Goal: Entertainment & Leisure: Browse casually

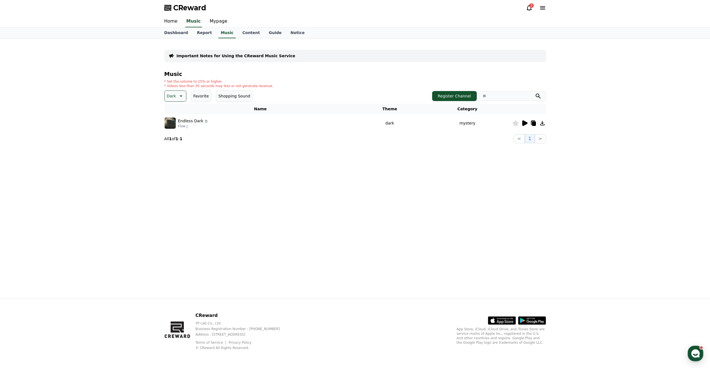
click at [169, 94] on p "Dark" at bounding box center [171, 96] width 9 height 8
click at [179, 110] on div "All Fantasy Curiosity Dark Bright Popping Exciting Twist Majestic Dramatic Joyf…" at bounding box center [176, 249] width 22 height 288
click at [171, 111] on button "All" at bounding box center [169, 111] width 9 height 12
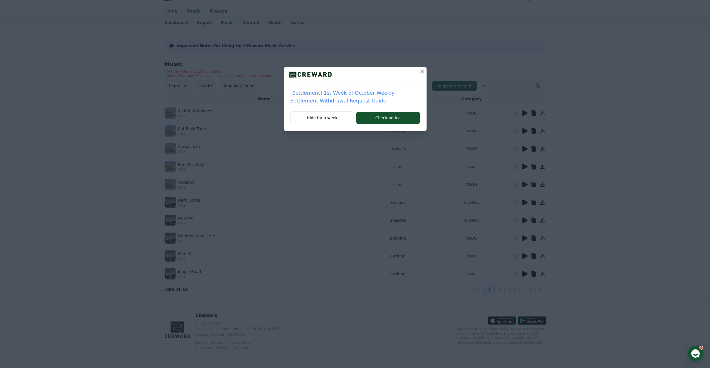
click at [422, 71] on icon at bounding box center [422, 71] width 4 height 4
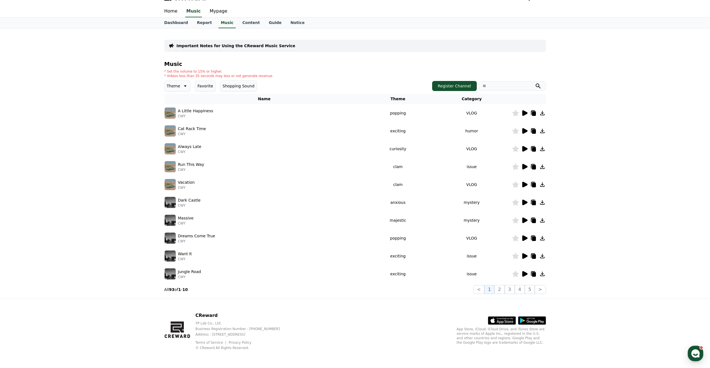
click at [522, 273] on icon at bounding box center [524, 274] width 5 height 6
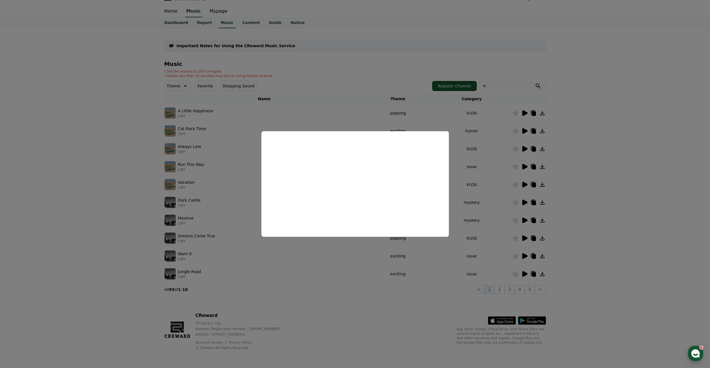
click at [570, 283] on button "close modal" at bounding box center [355, 184] width 710 height 368
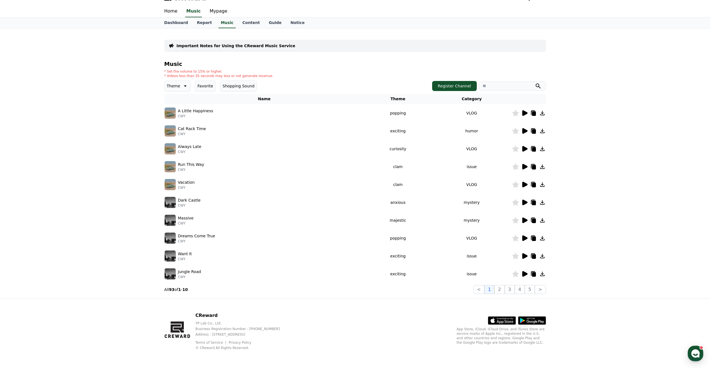
click at [541, 271] on icon at bounding box center [542, 273] width 7 height 7
click at [172, 251] on img at bounding box center [170, 255] width 11 height 11
click at [524, 255] on icon at bounding box center [524, 256] width 5 height 6
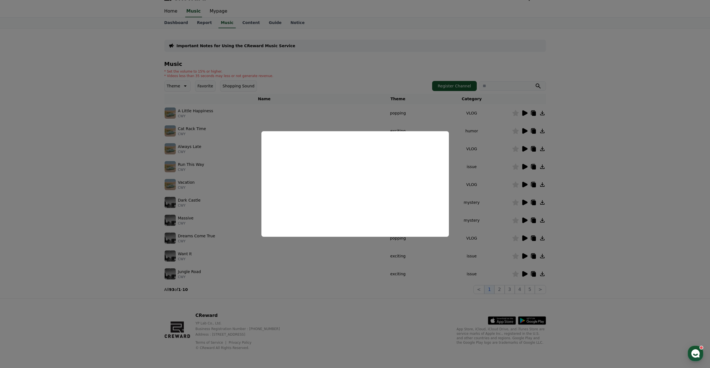
click at [252, 299] on button "close modal" at bounding box center [355, 184] width 710 height 368
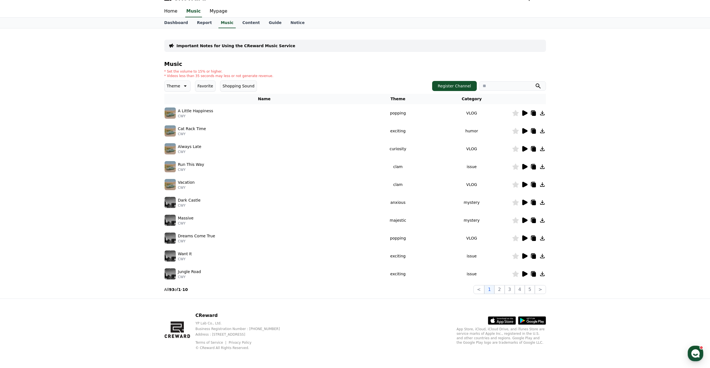
click at [524, 202] on icon at bounding box center [524, 202] width 5 height 6
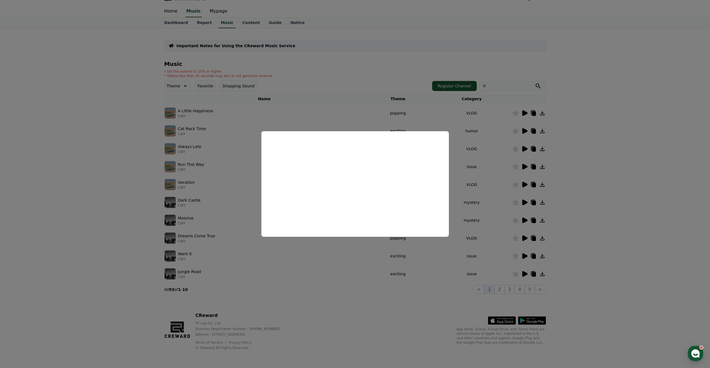
click at [489, 235] on button "close modal" at bounding box center [355, 184] width 710 height 368
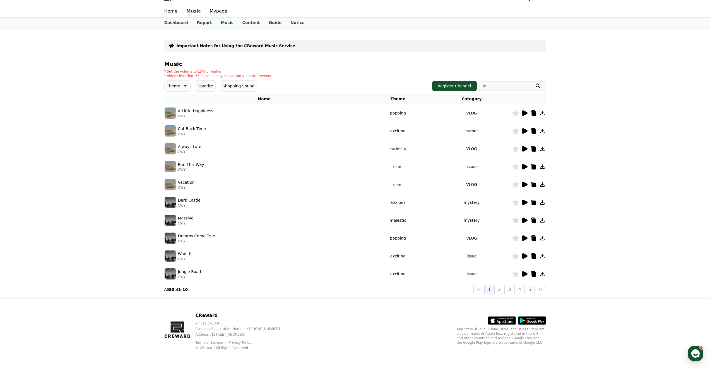
click at [543, 202] on icon at bounding box center [542, 202] width 4 height 4
click at [525, 185] on icon at bounding box center [524, 185] width 5 height 6
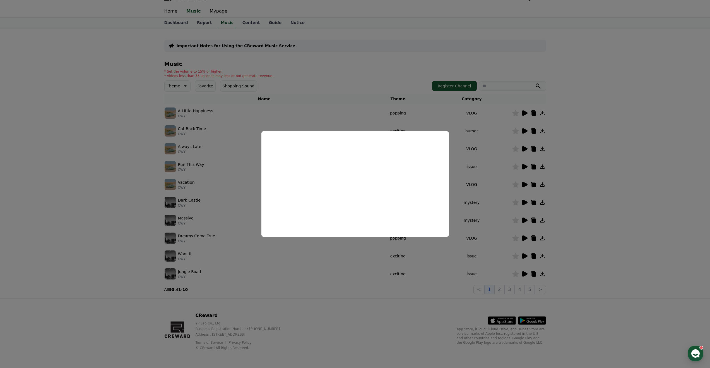
click at [485, 212] on button "close modal" at bounding box center [355, 184] width 710 height 368
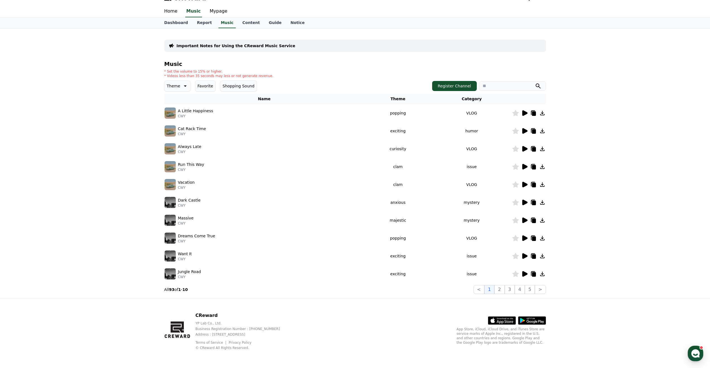
click at [527, 131] on icon at bounding box center [524, 131] width 5 height 6
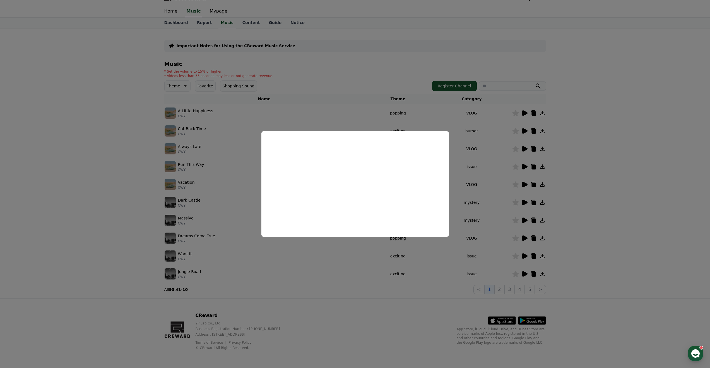
click at [490, 165] on button "close modal" at bounding box center [355, 184] width 710 height 368
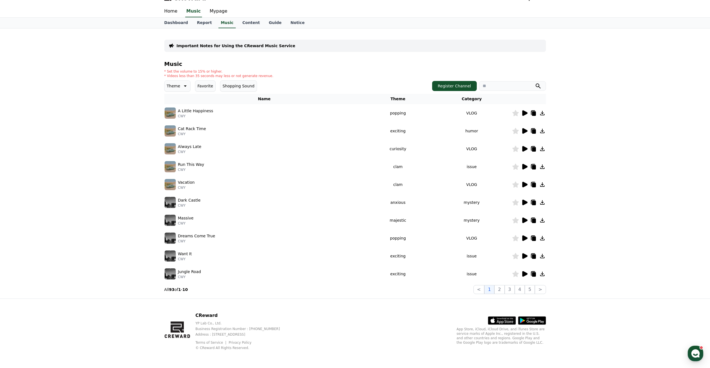
click at [540, 130] on icon at bounding box center [542, 130] width 7 height 7
click at [499, 289] on button "2" at bounding box center [499, 289] width 10 height 9
click at [526, 113] on icon at bounding box center [524, 113] width 5 height 6
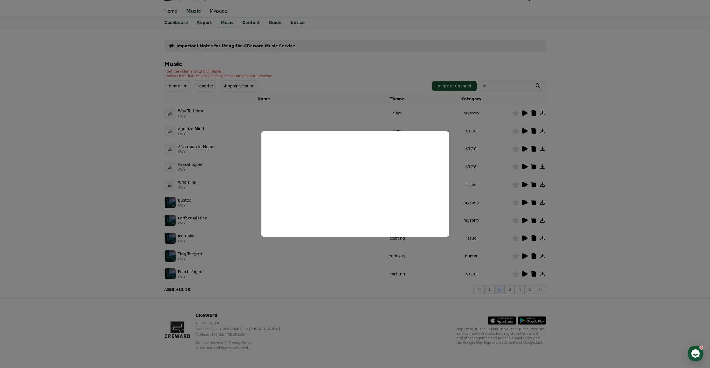
click at [505, 138] on button "close modal" at bounding box center [355, 184] width 710 height 368
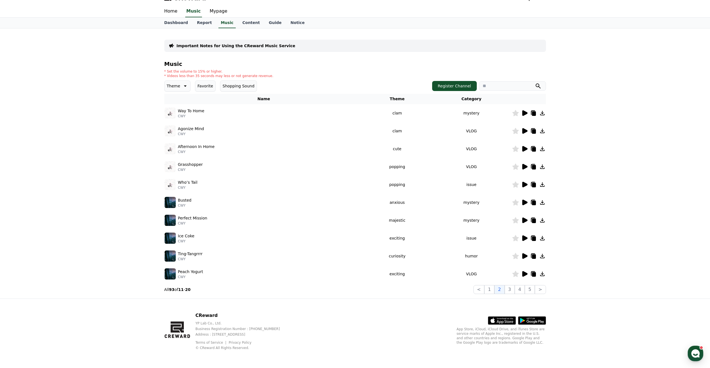
click at [522, 131] on icon at bounding box center [524, 131] width 5 height 6
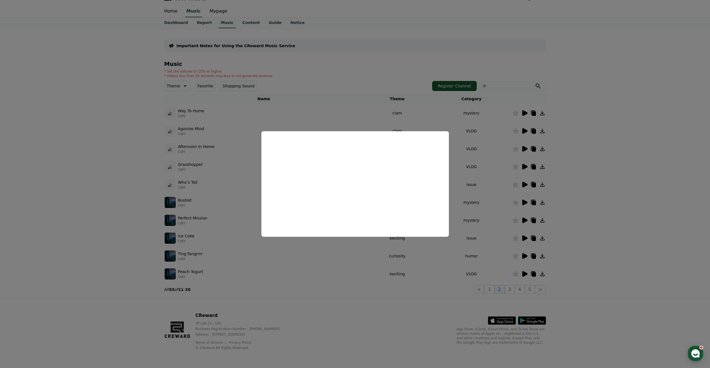
click at [577, 217] on button "close modal" at bounding box center [355, 184] width 710 height 368
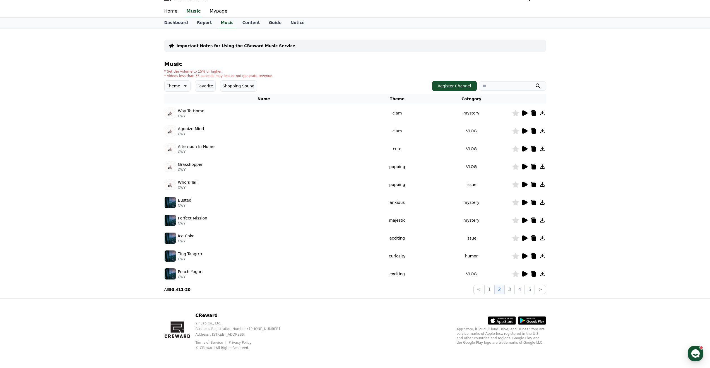
click at [525, 203] on icon at bounding box center [524, 202] width 5 height 6
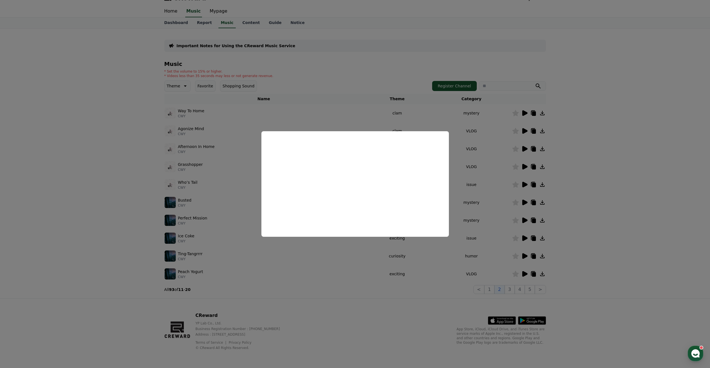
click at [468, 238] on button "close modal" at bounding box center [355, 184] width 710 height 368
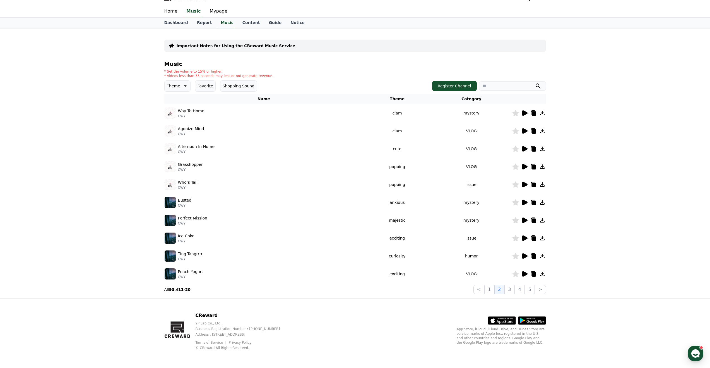
click at [514, 202] on icon at bounding box center [515, 202] width 6 height 6
click at [543, 203] on icon at bounding box center [542, 202] width 7 height 7
click at [523, 256] on icon at bounding box center [524, 256] width 5 height 6
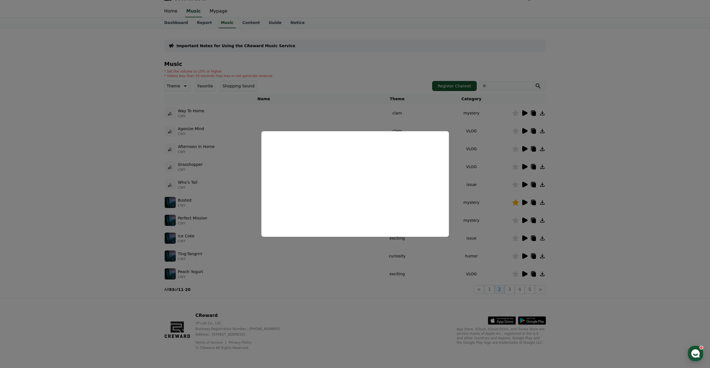
click at [519, 244] on button "close modal" at bounding box center [355, 184] width 710 height 368
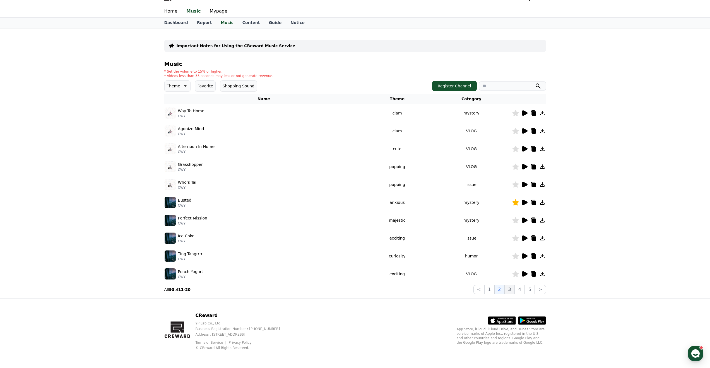
click at [510, 290] on button "3" at bounding box center [510, 289] width 10 height 9
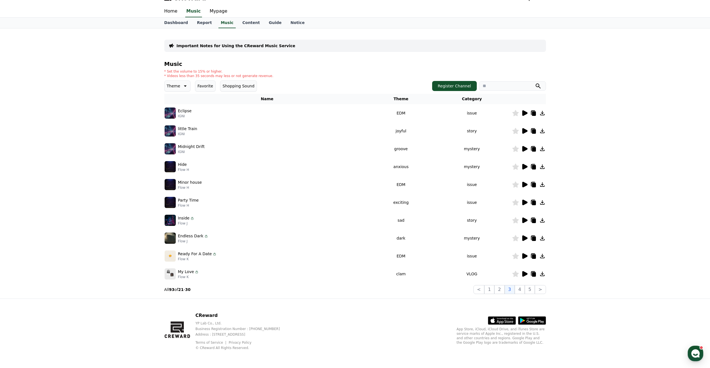
click at [523, 167] on icon at bounding box center [524, 167] width 5 height 6
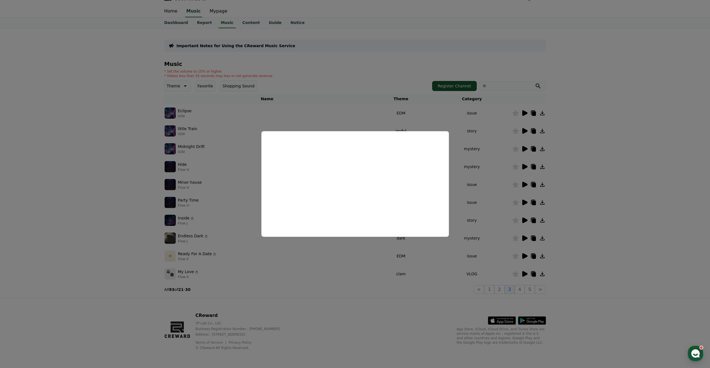
click at [483, 266] on button "close modal" at bounding box center [355, 184] width 710 height 368
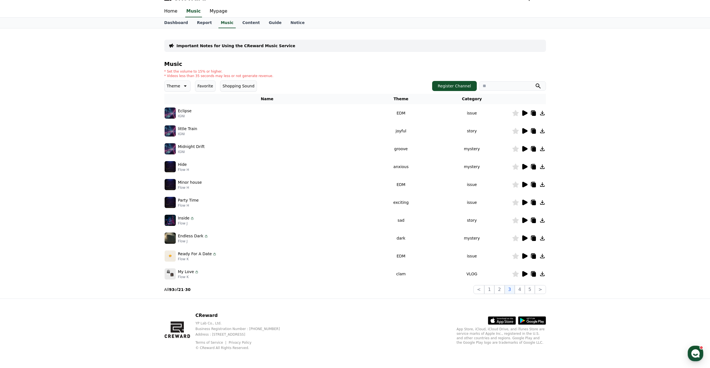
click at [524, 221] on icon at bounding box center [524, 220] width 5 height 6
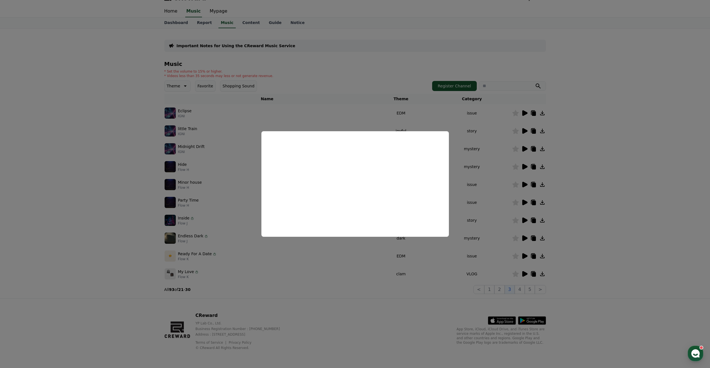
click at [438, 278] on button "close modal" at bounding box center [355, 184] width 710 height 368
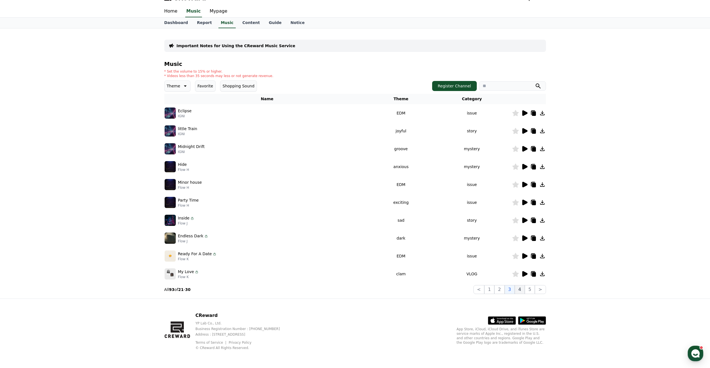
click at [520, 290] on button "4" at bounding box center [520, 289] width 10 height 9
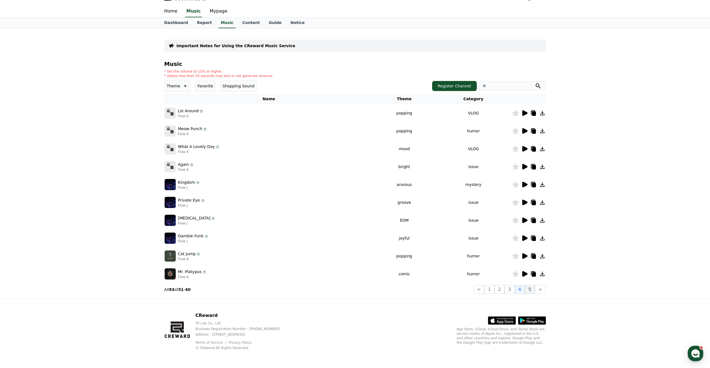
click at [530, 289] on button "5" at bounding box center [530, 289] width 10 height 9
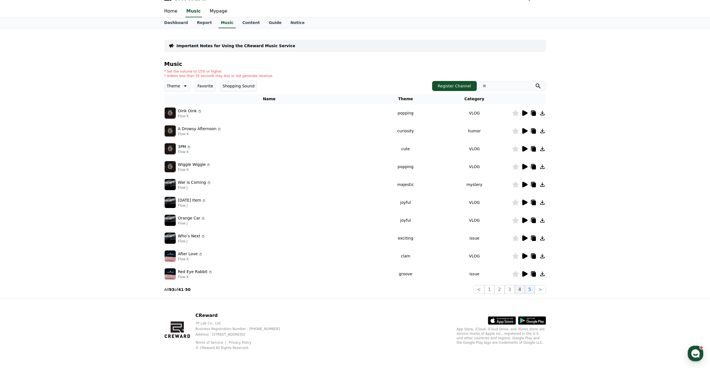
click at [520, 291] on button "4" at bounding box center [520, 289] width 10 height 9
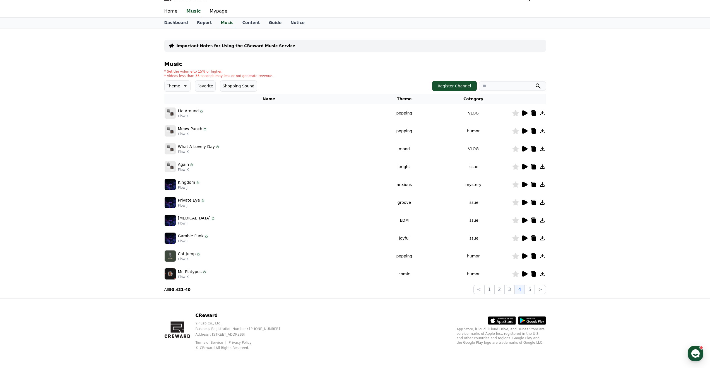
click at [524, 186] on icon at bounding box center [524, 185] width 5 height 6
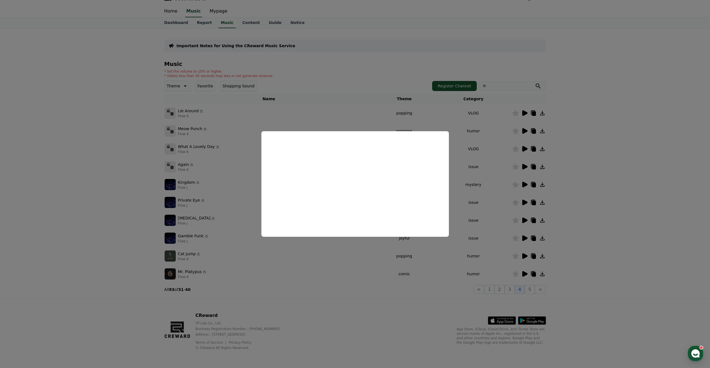
drag, startPoint x: 406, startPoint y: 258, endPoint x: 411, endPoint y: 259, distance: 5.4
click at [406, 258] on button "close modal" at bounding box center [355, 184] width 710 height 368
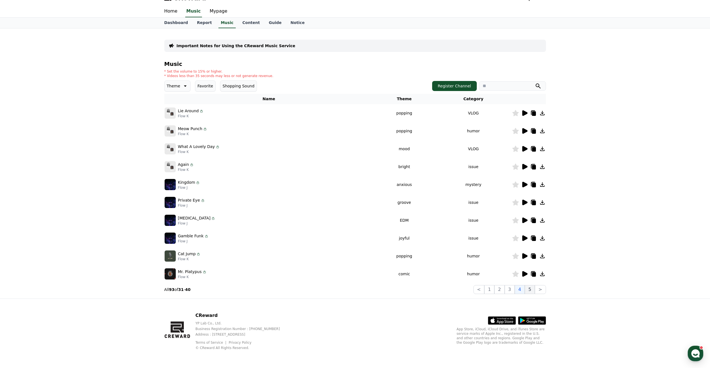
click at [531, 291] on button "5" at bounding box center [530, 289] width 10 height 9
